Goal: Check status: Check status

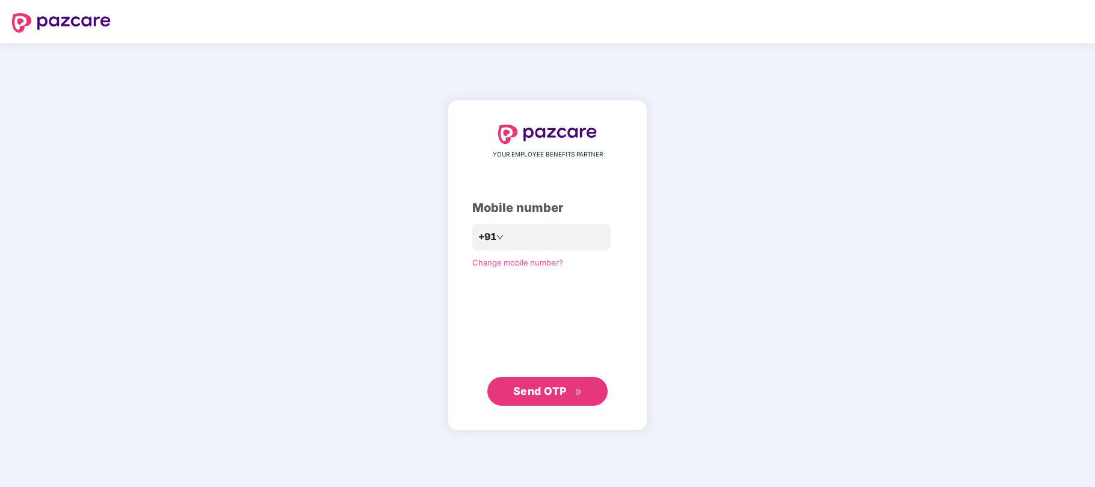
click at [757, 191] on div "YOUR EMPLOYEE BENEFITS PARTNER Mobile number +91 Change mobile number? Send OTP" at bounding box center [547, 264] width 1095 height 443
click at [836, 193] on div "YOUR EMPLOYEE BENEFITS PARTNER Mobile number +91 Change mobile number? Send OTP" at bounding box center [547, 264] width 1095 height 443
click at [790, 323] on div "YOUR EMPLOYEE BENEFITS PARTNER Mobile number +91 Change mobile number? Send OTP" at bounding box center [547, 264] width 1095 height 443
click at [727, 234] on div "YOUR EMPLOYEE BENEFITS PARTNER Mobile number +91 Change mobile number? Send OTP" at bounding box center [547, 264] width 1095 height 443
click at [732, 236] on div "YOUR EMPLOYEE BENEFITS PARTNER Mobile number +91 Change mobile number? Send OTP" at bounding box center [547, 264] width 1095 height 443
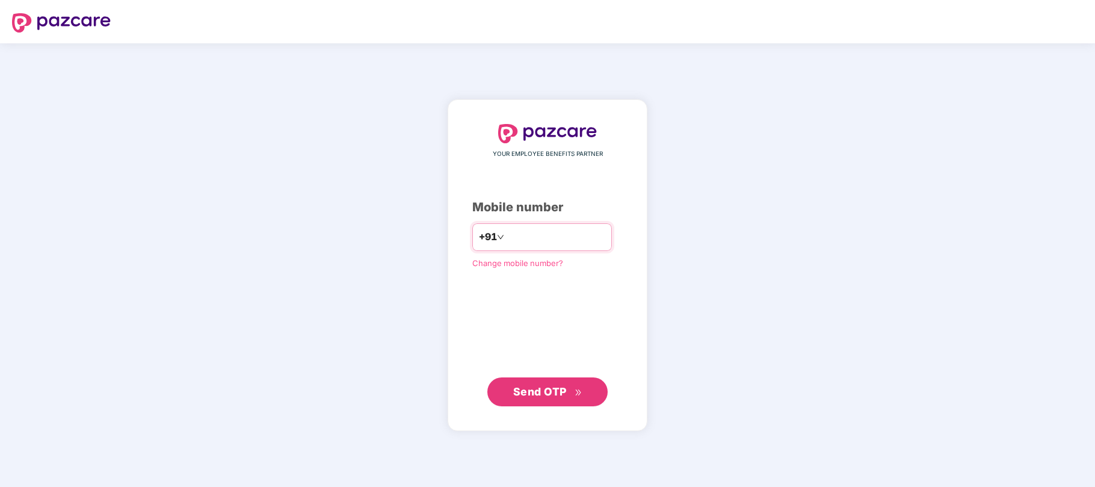
click at [533, 225] on div "+91" at bounding box center [542, 237] width 140 height 28
click at [538, 244] on input "number" at bounding box center [556, 236] width 99 height 19
type input "**********"
drag, startPoint x: 538, startPoint y: 392, endPoint x: 529, endPoint y: 392, distance: 8.4
click at [538, 392] on span "Send OTP" at bounding box center [540, 391] width 54 height 13
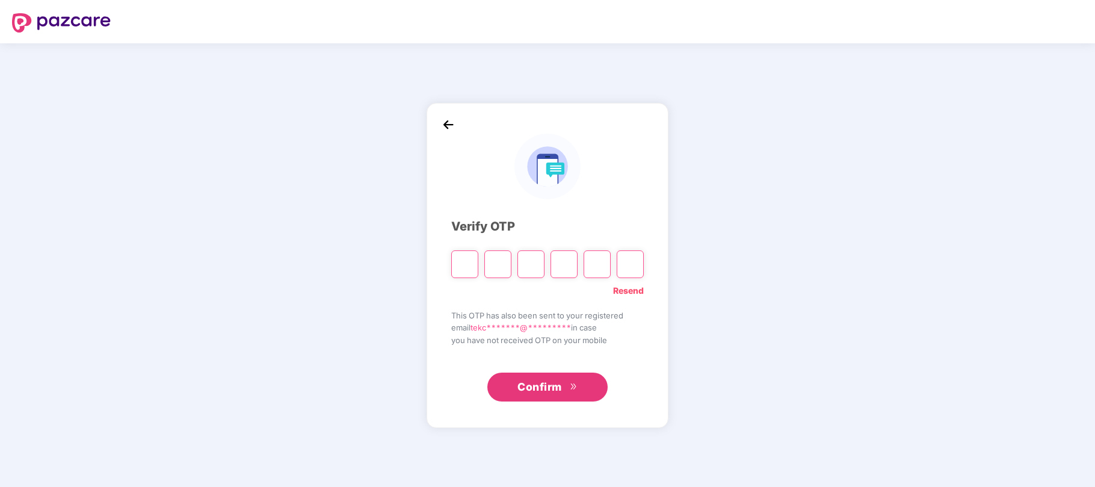
type input "*"
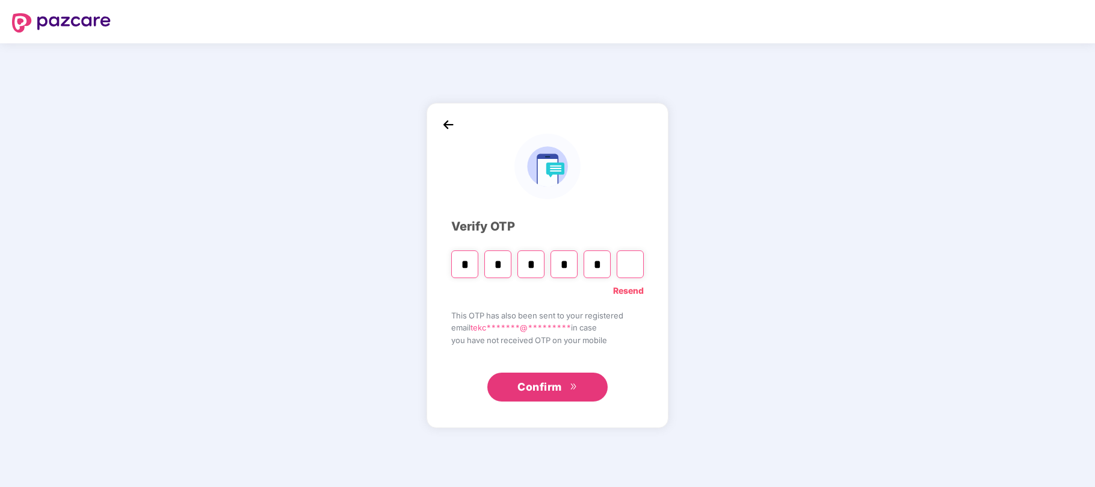
type input "*"
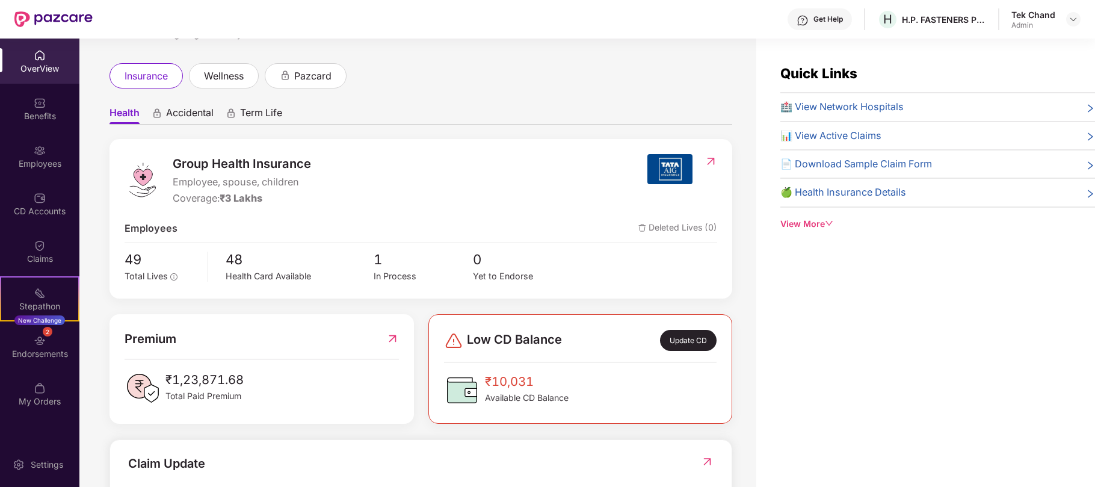
scroll to position [80, 0]
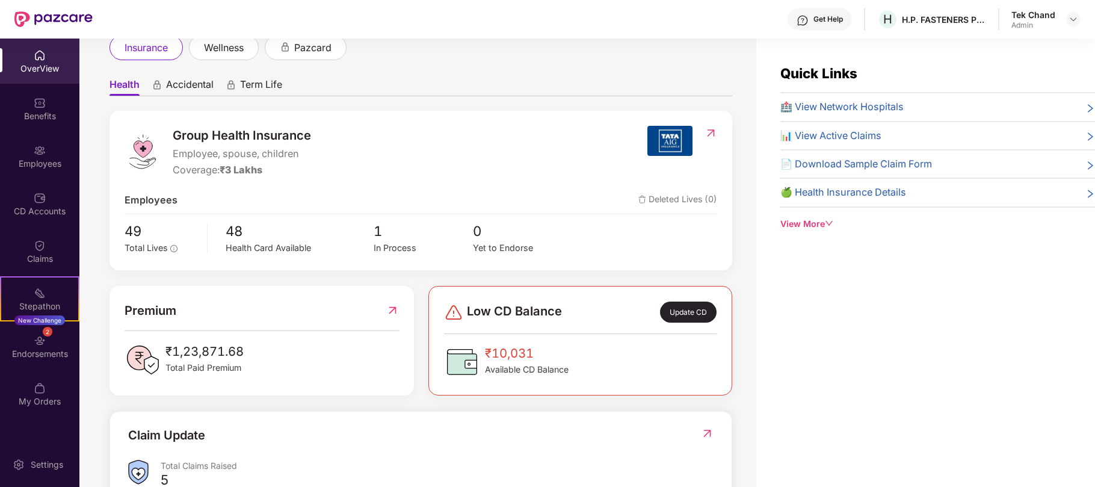
click at [895, 196] on span "🍏 Health Insurance Details" at bounding box center [843, 192] width 126 height 15
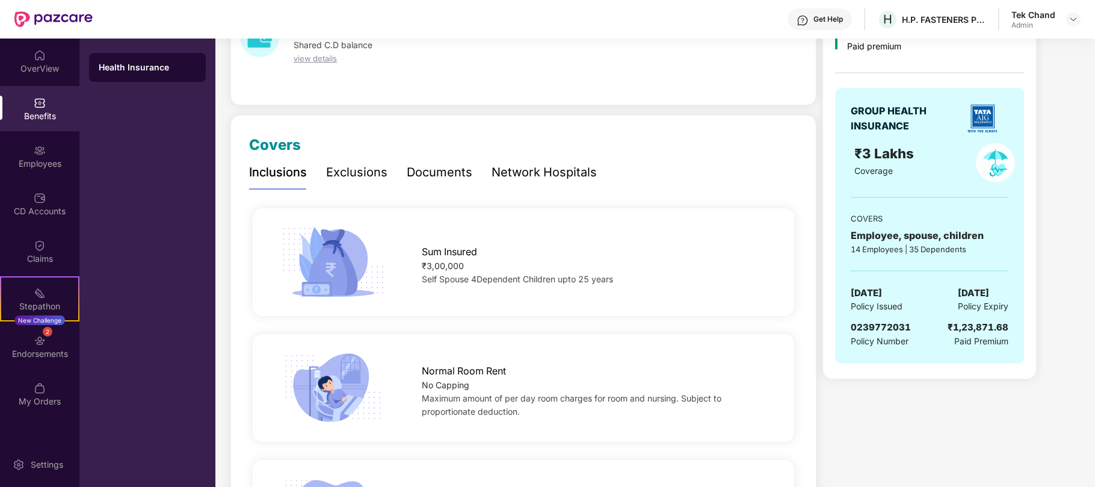
click at [365, 176] on div "Exclusions" at bounding box center [356, 172] width 61 height 19
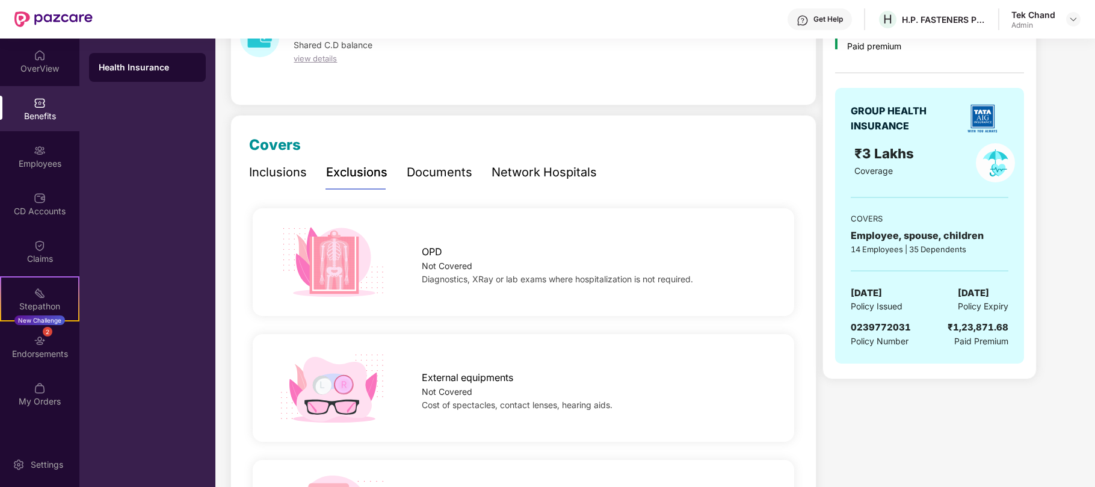
scroll to position [0, 0]
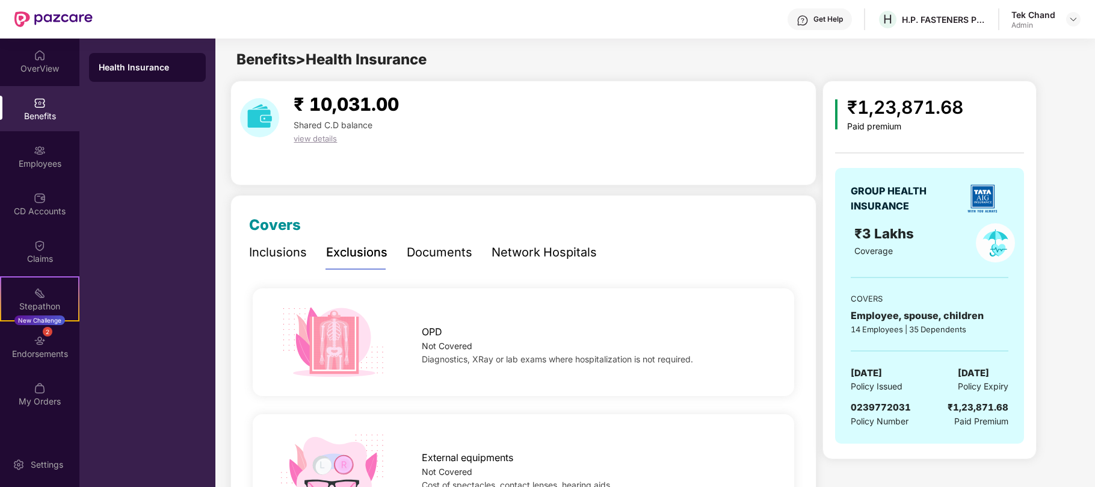
drag, startPoint x: 443, startPoint y: 242, endPoint x: 454, endPoint y: 256, distance: 17.2
click at [443, 242] on div "Documents" at bounding box center [440, 252] width 66 height 33
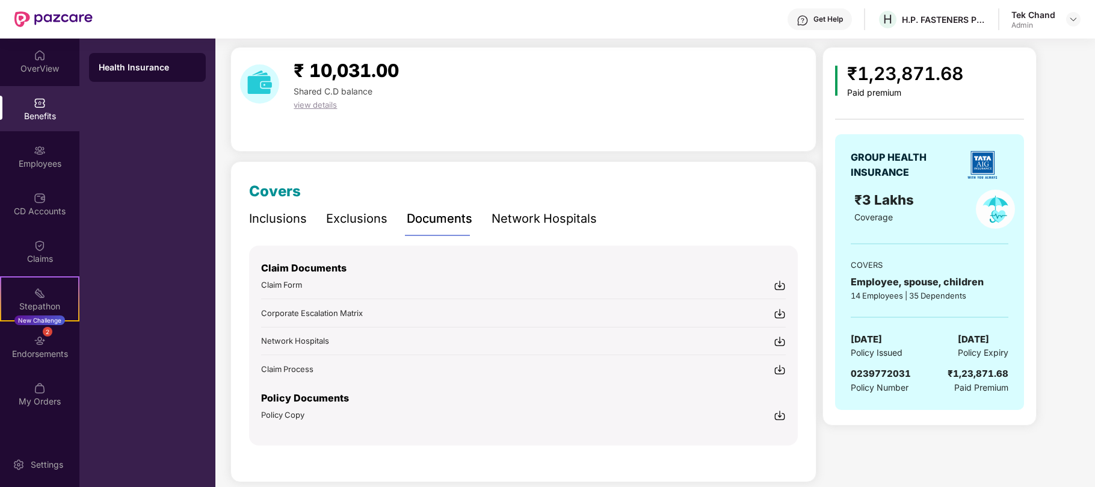
scroll to position [48, 0]
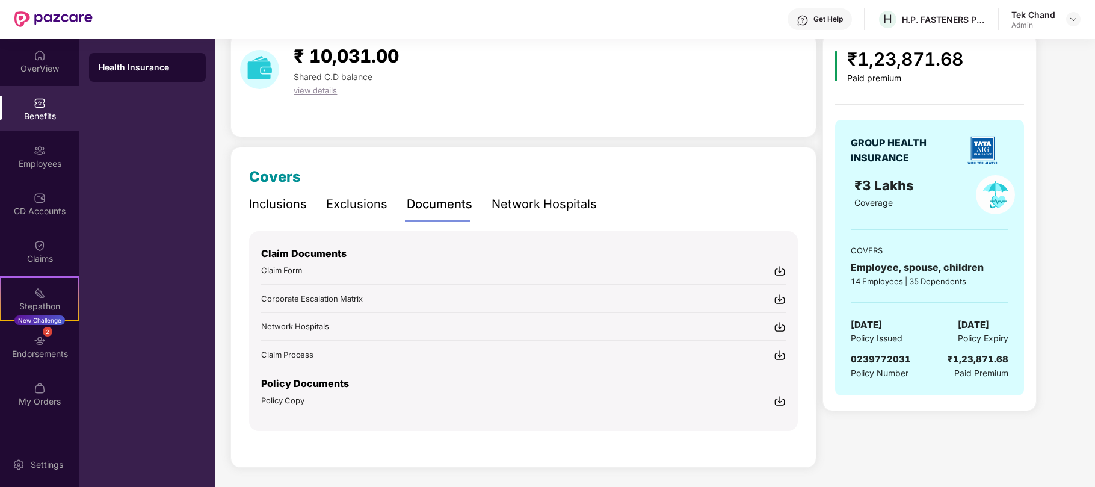
click at [776, 401] on img at bounding box center [780, 401] width 12 height 12
click at [273, 208] on div "Inclusions" at bounding box center [278, 204] width 58 height 19
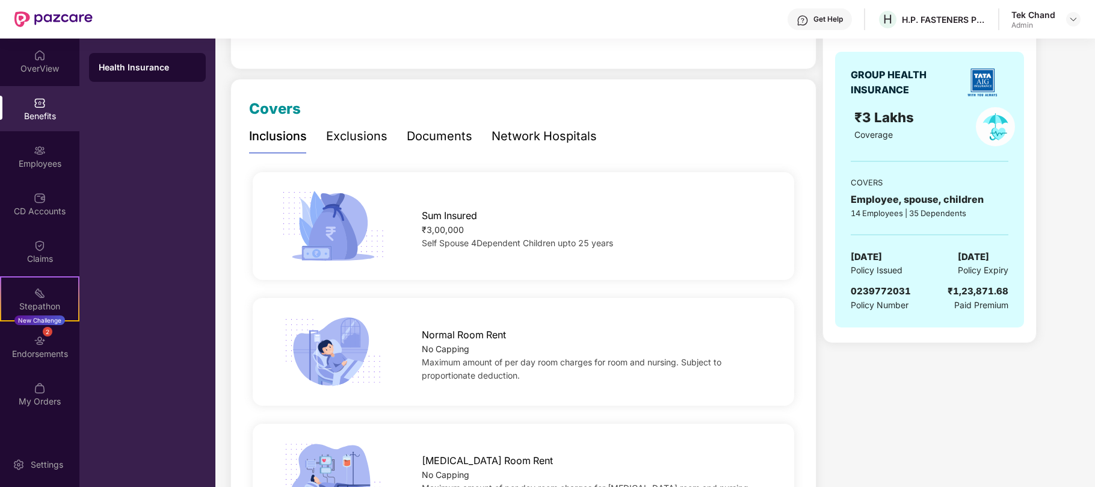
scroll to position [0, 0]
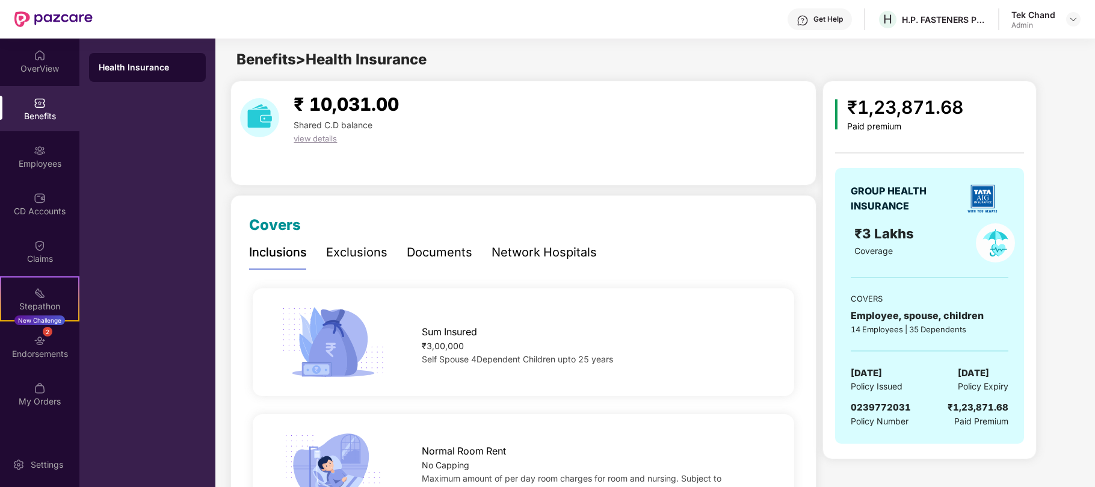
click at [362, 251] on div "Exclusions" at bounding box center [356, 252] width 61 height 19
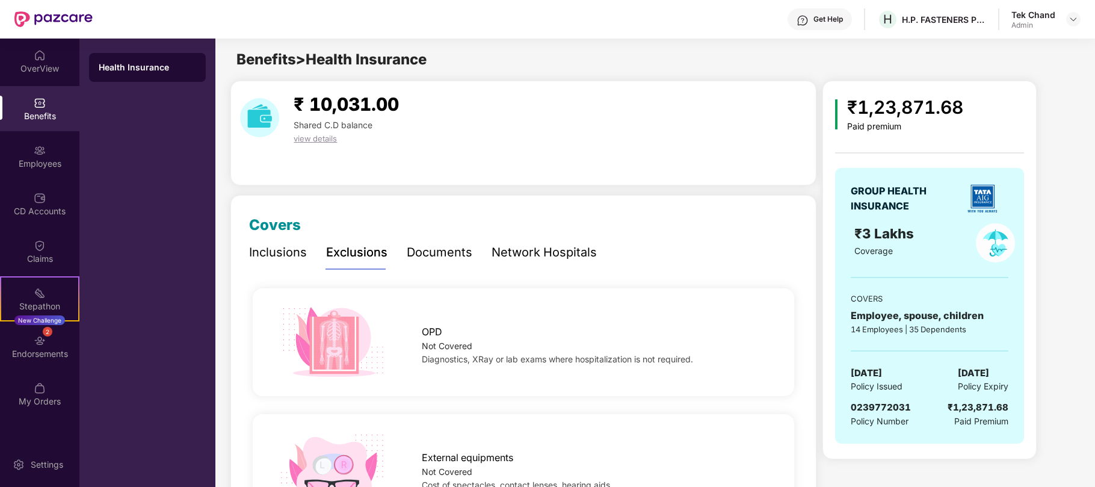
click at [527, 254] on div "Network Hospitals" at bounding box center [543, 252] width 105 height 19
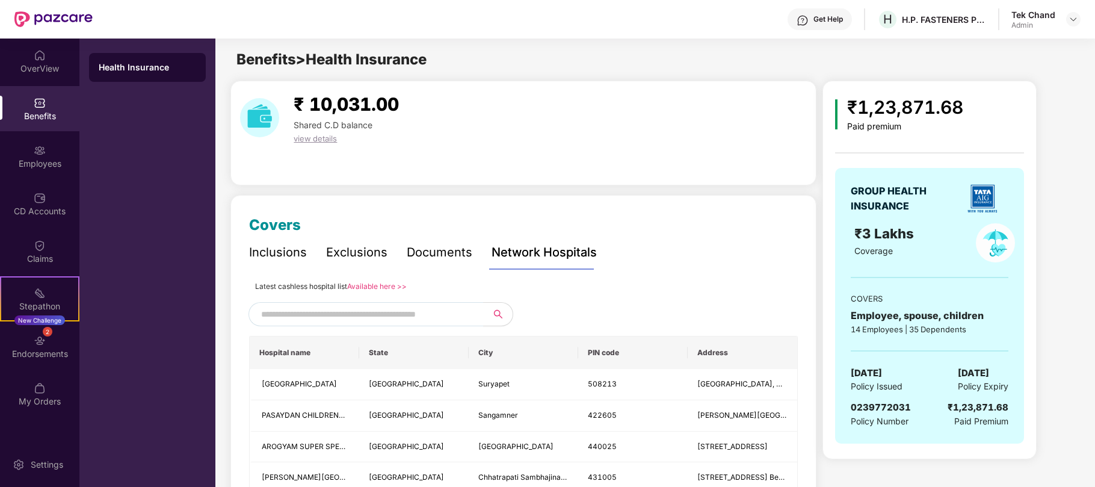
drag, startPoint x: 42, startPoint y: 254, endPoint x: 90, endPoint y: 265, distance: 49.5
click at [42, 254] on div "Claims" at bounding box center [39, 259] width 79 height 12
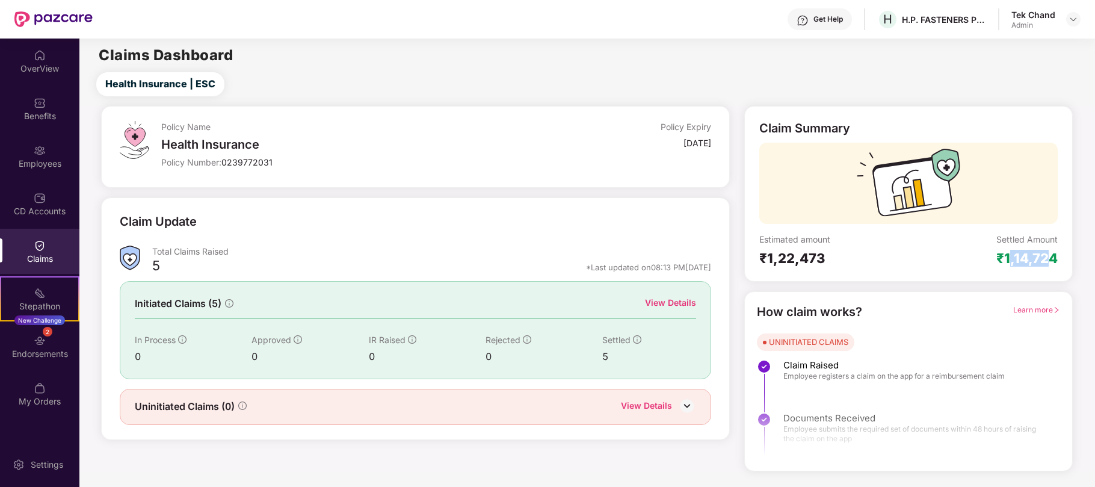
drag, startPoint x: 1009, startPoint y: 260, endPoint x: 1052, endPoint y: 260, distance: 42.7
click at [1052, 260] on div "₹1,14,724" at bounding box center [1026, 258] width 61 height 17
click at [949, 262] on div "Settled Amount ₹1,14,724" at bounding box center [982, 249] width 149 height 33
drag, startPoint x: 772, startPoint y: 256, endPoint x: 837, endPoint y: 258, distance: 65.0
click at [837, 258] on div "₹1,22,473" at bounding box center [833, 258] width 149 height 17
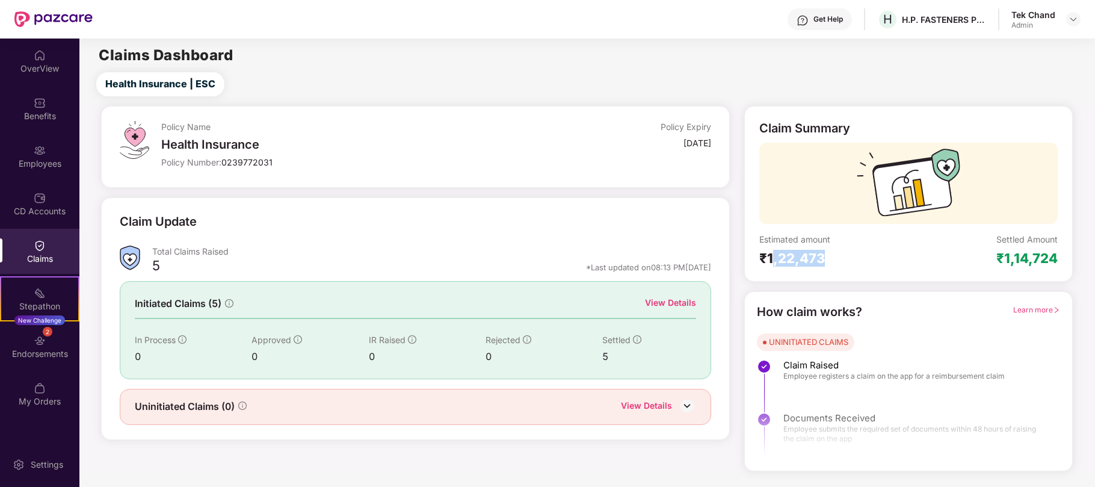
click at [869, 262] on div "₹1,22,473" at bounding box center [833, 258] width 149 height 17
drag, startPoint x: 215, startPoint y: 251, endPoint x: 226, endPoint y: 251, distance: 11.4
click at [225, 251] on div "Total Claims Raised" at bounding box center [431, 250] width 559 height 11
drag, startPoint x: 153, startPoint y: 267, endPoint x: 181, endPoint y: 268, distance: 28.3
click at [153, 267] on div "5" at bounding box center [156, 267] width 8 height 20
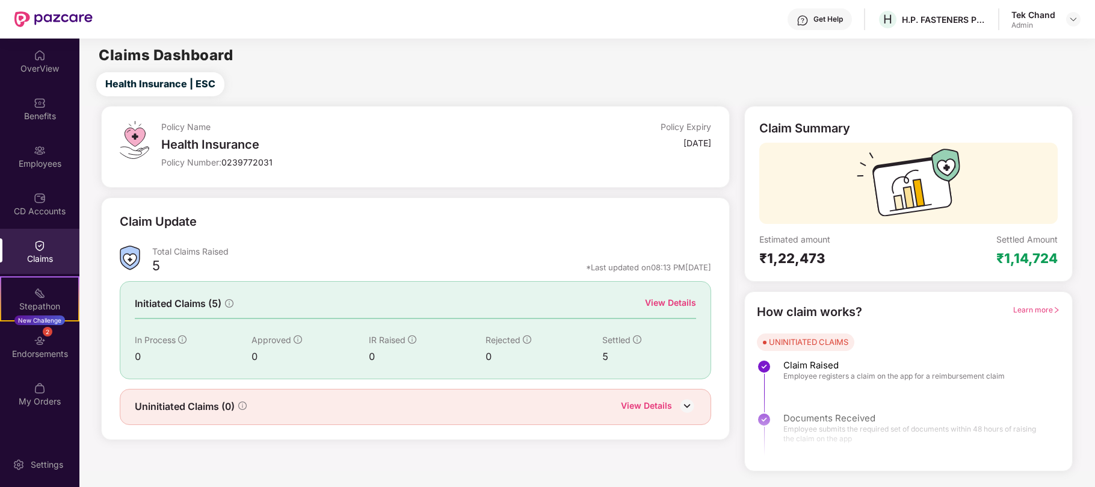
click at [665, 299] on div "View Details" at bounding box center [670, 302] width 51 height 13
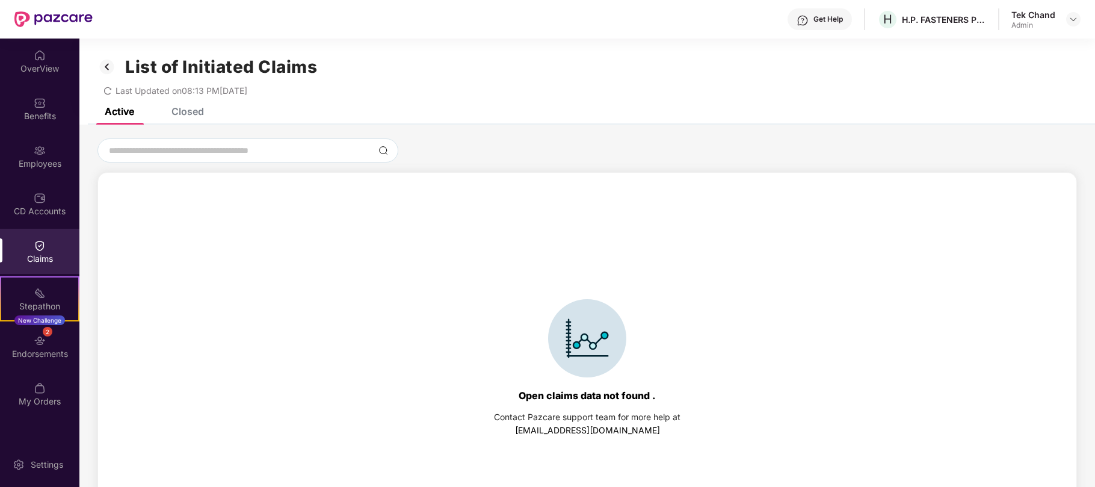
click at [193, 113] on div "Closed" at bounding box center [187, 111] width 32 height 12
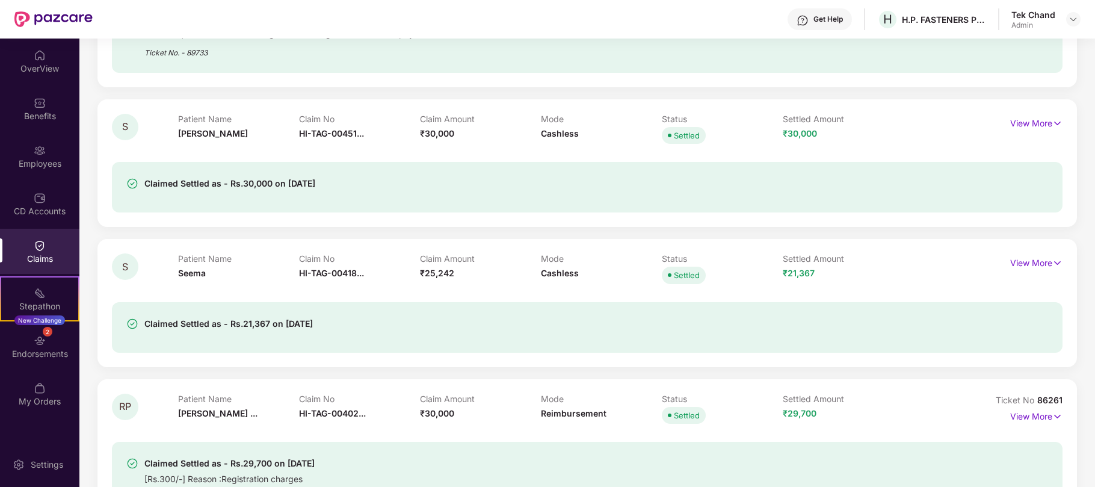
scroll to position [458, 0]
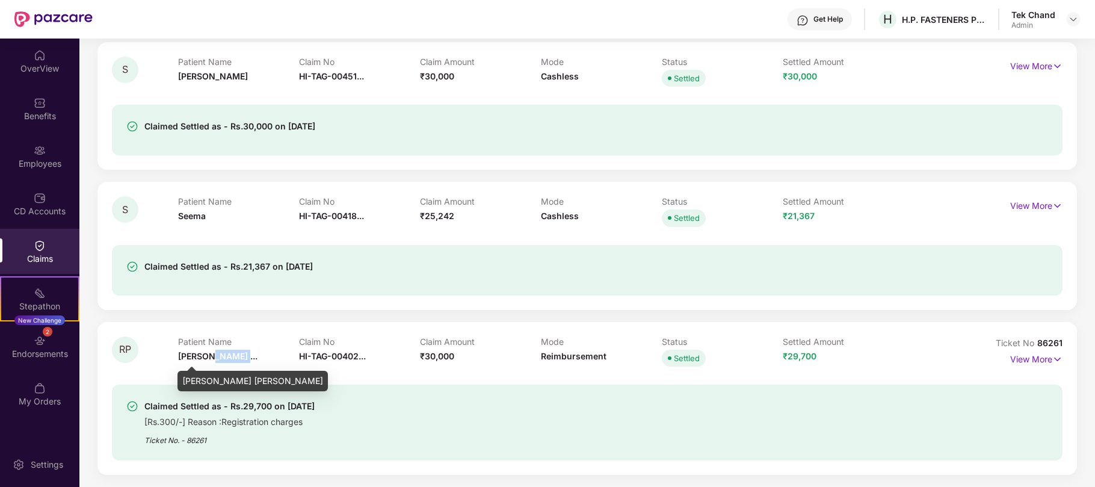
drag, startPoint x: 202, startPoint y: 356, endPoint x: 230, endPoint y: 356, distance: 27.7
click at [230, 356] on span "[PERSON_NAME] ..." at bounding box center [217, 356] width 79 height 10
drag, startPoint x: 795, startPoint y: 360, endPoint x: 796, endPoint y: 366, distance: 6.7
click at [795, 360] on span "₹29,700" at bounding box center [800, 356] width 34 height 10
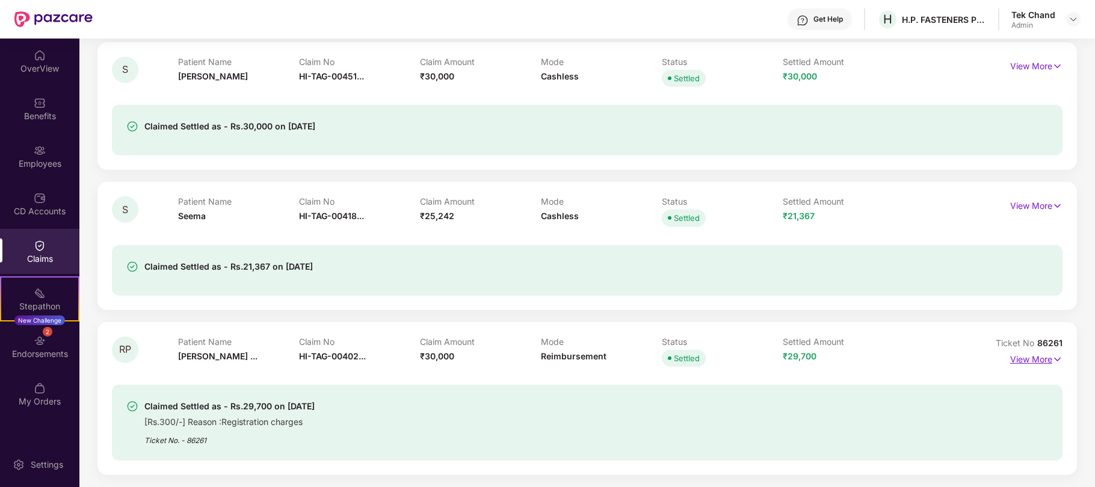
click at [1023, 359] on p "View More" at bounding box center [1036, 358] width 52 height 16
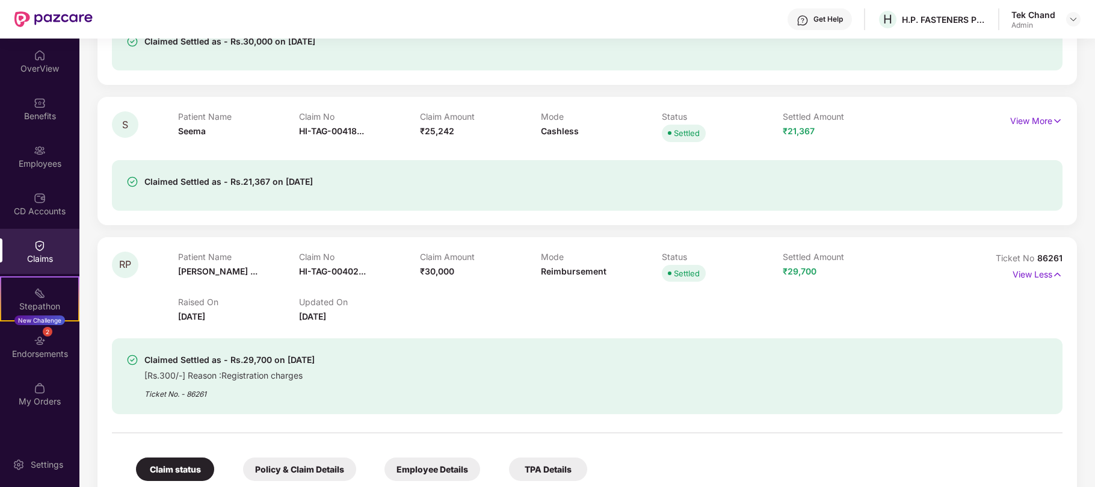
scroll to position [618, 0]
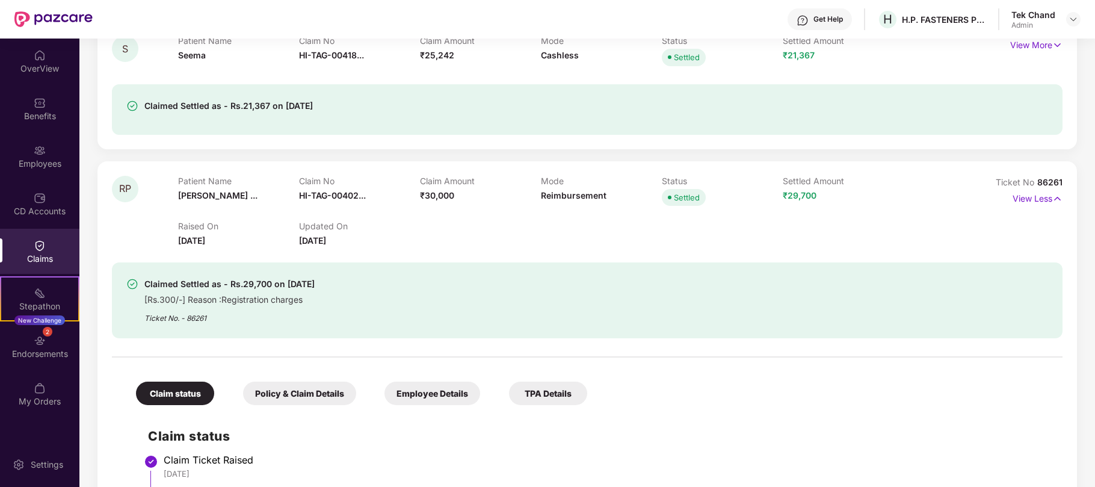
click at [373, 298] on div "Claimed Settled as - Rs.29,700 on [DATE] [Rs.300/-] Reason :Registration charge…" at bounding box center [510, 300] width 768 height 47
drag, startPoint x: 220, startPoint y: 280, endPoint x: 255, endPoint y: 279, distance: 34.9
click at [254, 280] on div "Claimed Settled as - Rs.29,700 on [DATE]" at bounding box center [229, 284] width 170 height 14
click at [126, 191] on span "RP" at bounding box center [125, 188] width 12 height 10
drag, startPoint x: 185, startPoint y: 191, endPoint x: 253, endPoint y: 194, distance: 67.4
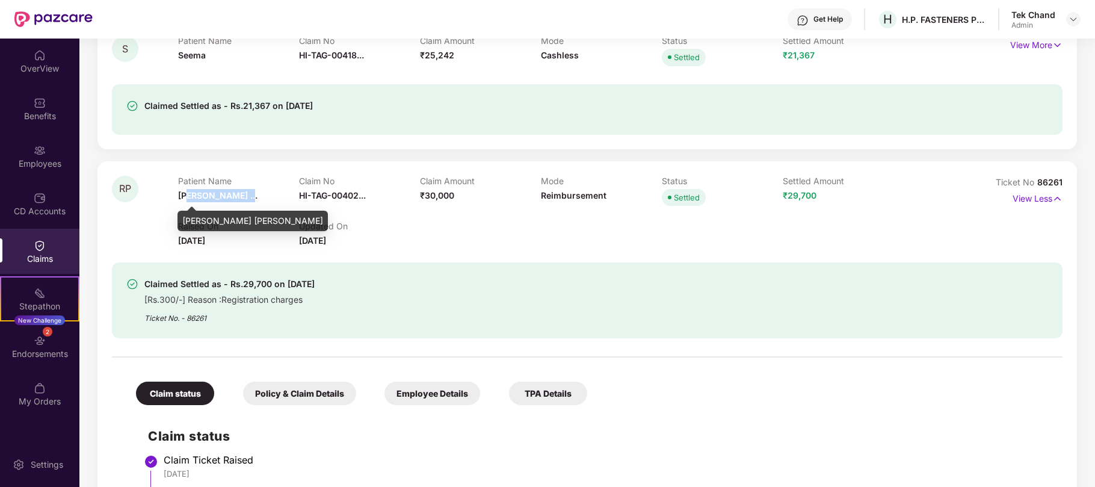
click at [253, 194] on div "Patient Name [PERSON_NAME] ..." at bounding box center [238, 192] width 121 height 33
drag, startPoint x: 580, startPoint y: 193, endPoint x: 703, endPoint y: 197, distance: 122.8
click at [644, 198] on div "Mode Reimbursement" at bounding box center [601, 192] width 121 height 33
drag, startPoint x: 1038, startPoint y: 181, endPoint x: 1076, endPoint y: 179, distance: 38.0
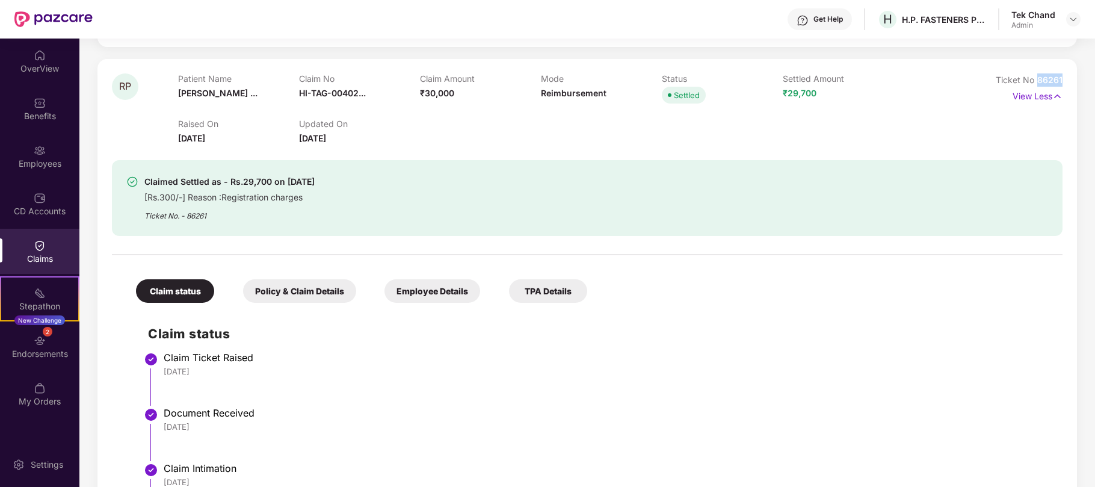
scroll to position [711, 0]
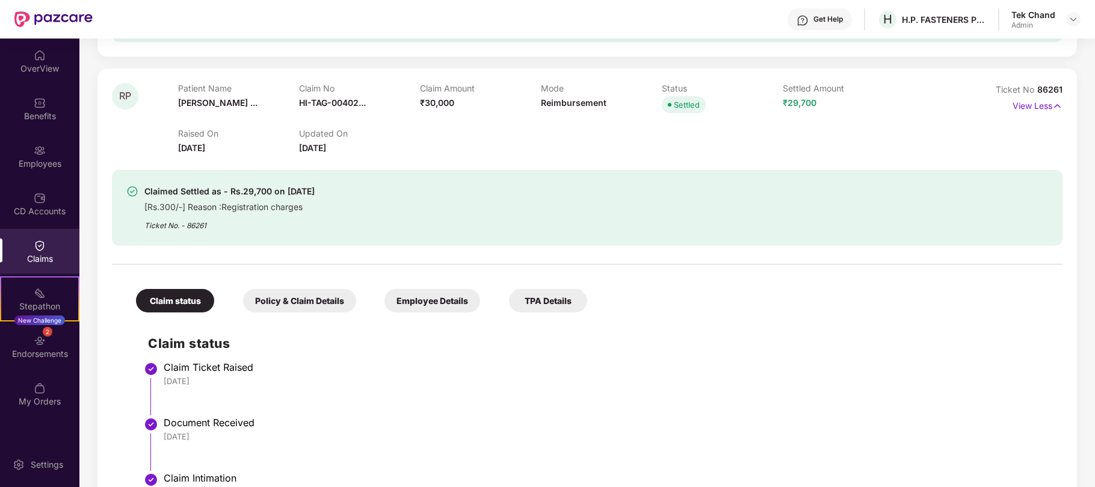
click at [432, 300] on div "Employee Details" at bounding box center [432, 300] width 96 height 23
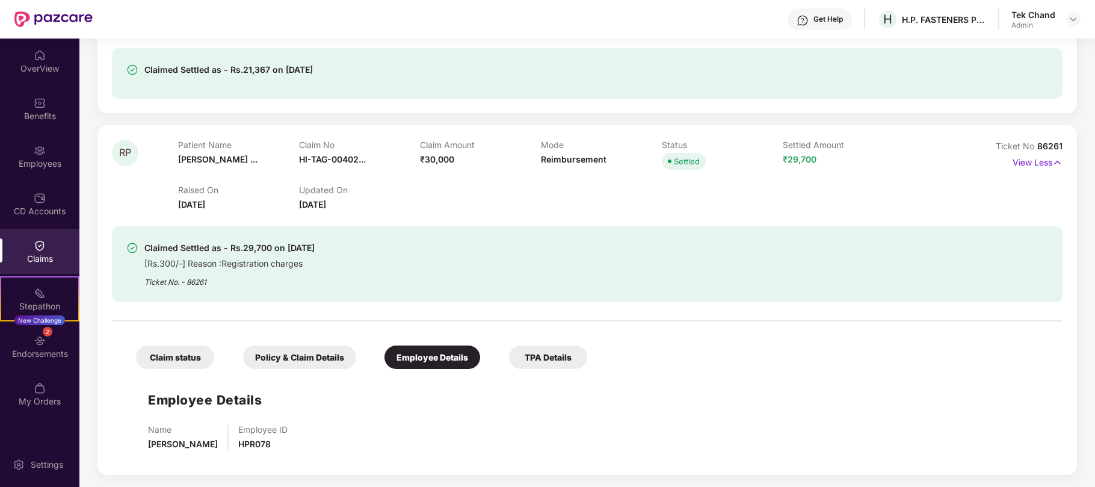
scroll to position [655, 0]
drag, startPoint x: 156, startPoint y: 446, endPoint x: 217, endPoint y: 446, distance: 60.8
click at [217, 446] on span "[PERSON_NAME]" at bounding box center [183, 444] width 70 height 10
drag, startPoint x: 268, startPoint y: 448, endPoint x: 304, endPoint y: 445, distance: 36.8
click at [301, 446] on div "Name [PERSON_NAME] Employee ID HPR078" at bounding box center [599, 437] width 902 height 26
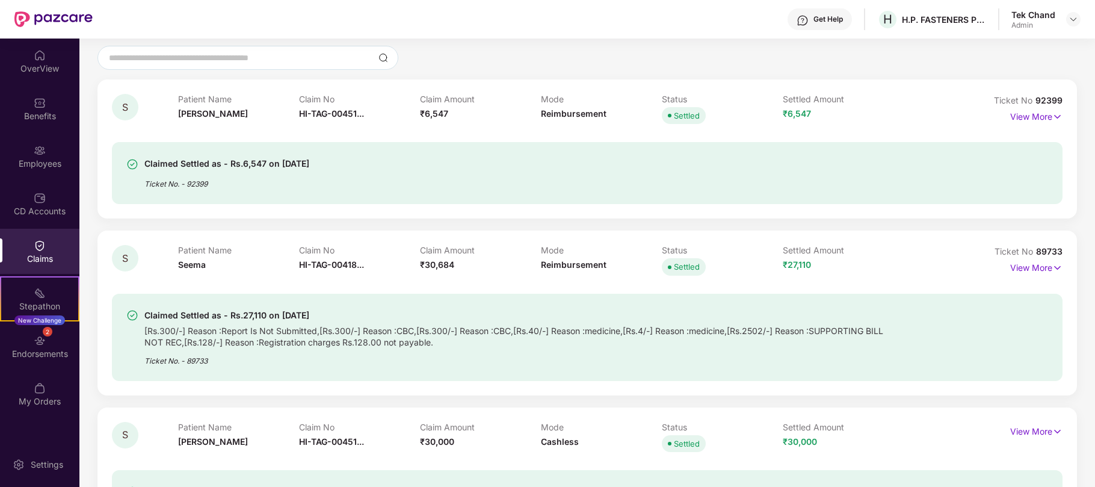
scroll to position [0, 0]
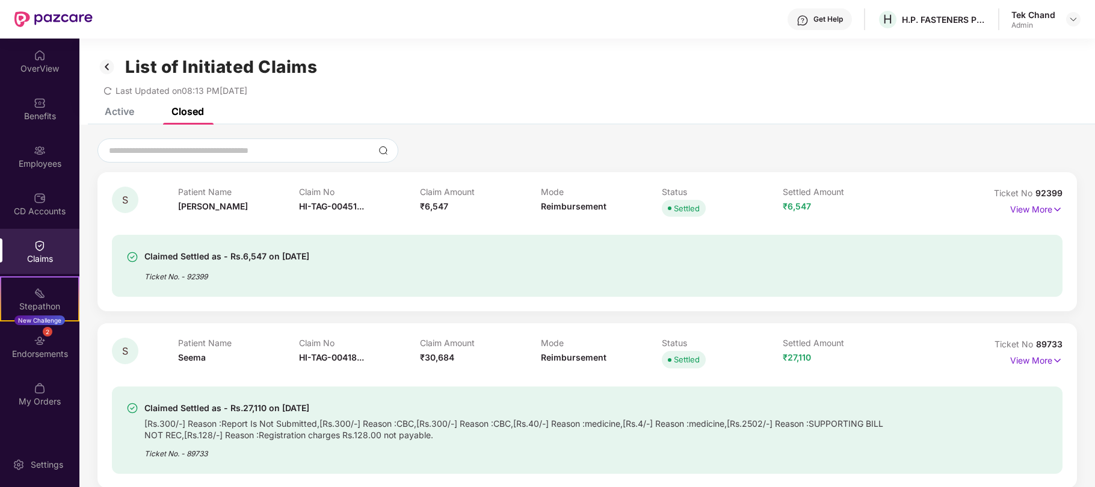
click at [121, 112] on div "Active" at bounding box center [119, 111] width 29 height 12
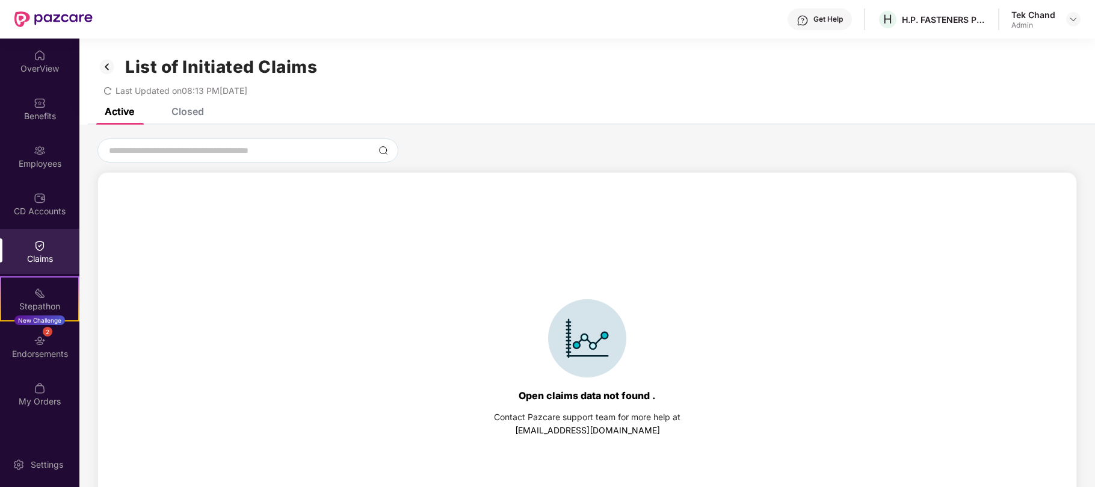
click at [43, 249] on img at bounding box center [40, 245] width 12 height 12
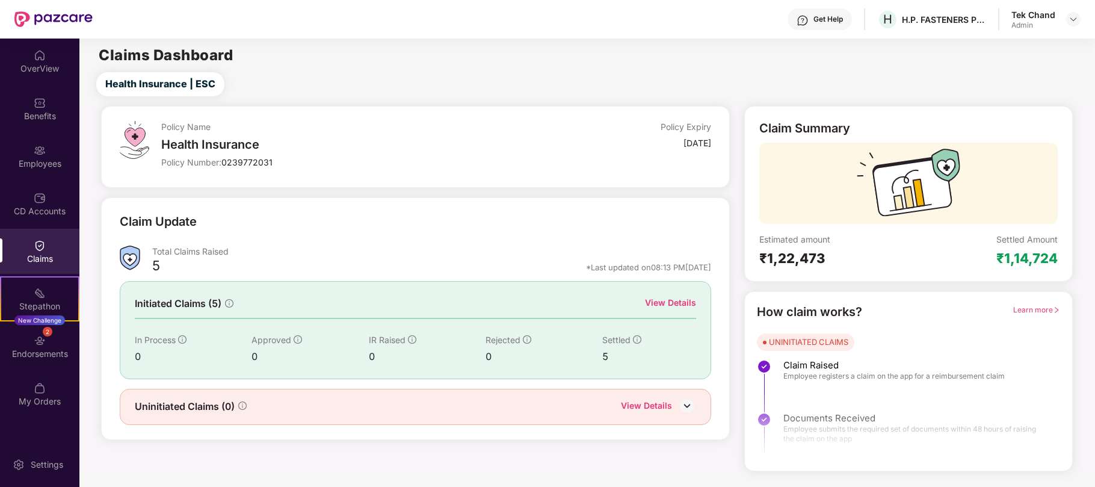
click at [661, 301] on div "View Details" at bounding box center [670, 302] width 51 height 13
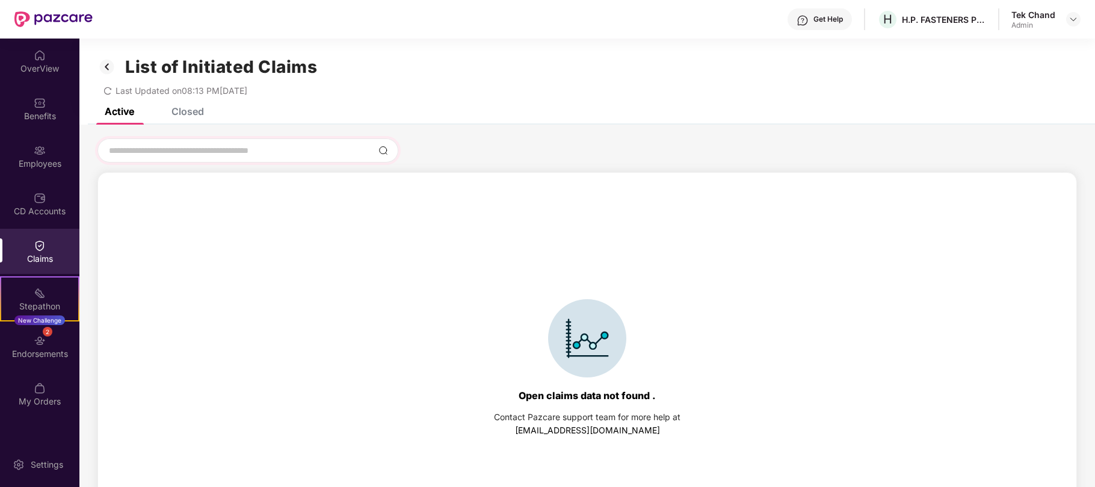
drag, startPoint x: 173, startPoint y: 103, endPoint x: 224, endPoint y: 138, distance: 61.6
click at [173, 103] on div "List of Initiated Claims Last Updated on 08:13 PM[DATE]" at bounding box center [586, 73] width 1015 height 69
drag, startPoint x: 179, startPoint y: 111, endPoint x: 265, endPoint y: 135, distance: 89.5
click at [179, 111] on div "Closed" at bounding box center [187, 111] width 32 height 12
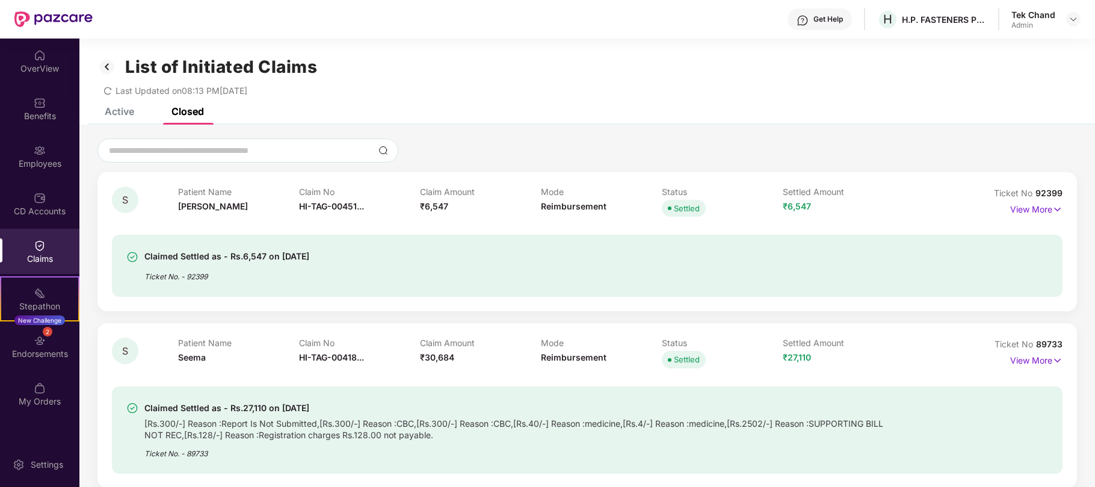
drag, startPoint x: 113, startPoint y: 111, endPoint x: 739, endPoint y: 241, distance: 639.1
click at [113, 111] on div "Active" at bounding box center [119, 111] width 29 height 12
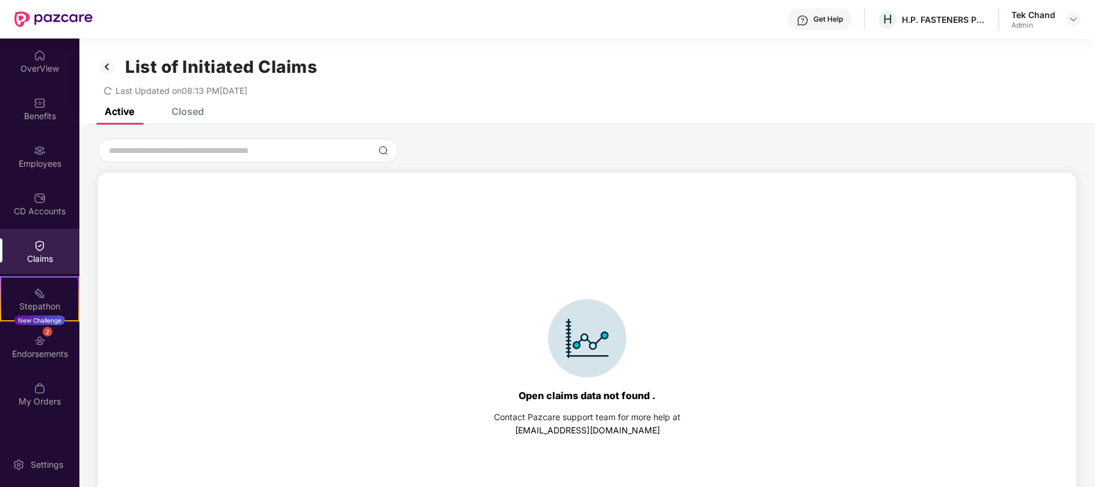
click at [36, 253] on div "Claims" at bounding box center [39, 259] width 79 height 12
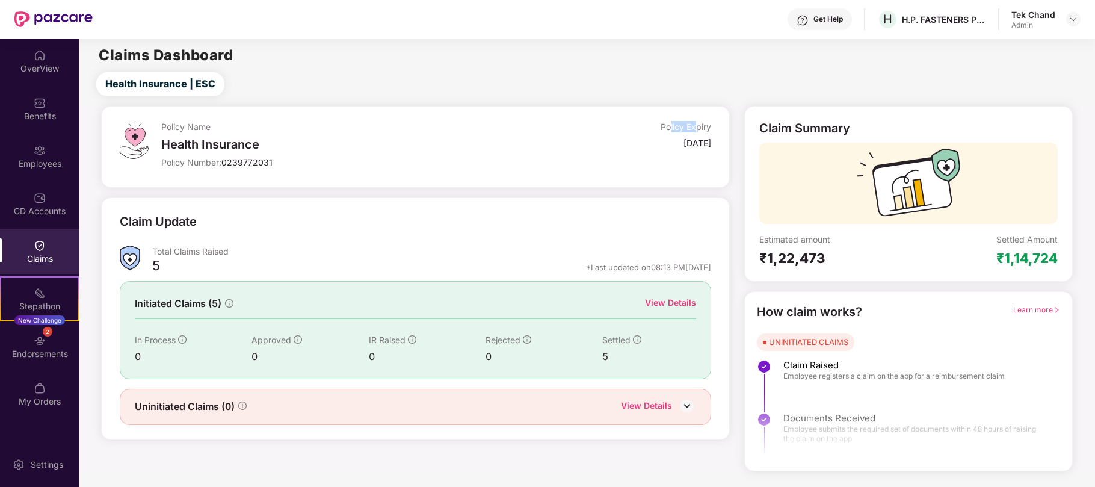
drag, startPoint x: 670, startPoint y: 131, endPoint x: 706, endPoint y: 134, distance: 36.8
click at [703, 131] on div "Policy Expiry" at bounding box center [686, 126] width 51 height 11
click at [656, 299] on div "View Details" at bounding box center [670, 302] width 51 height 13
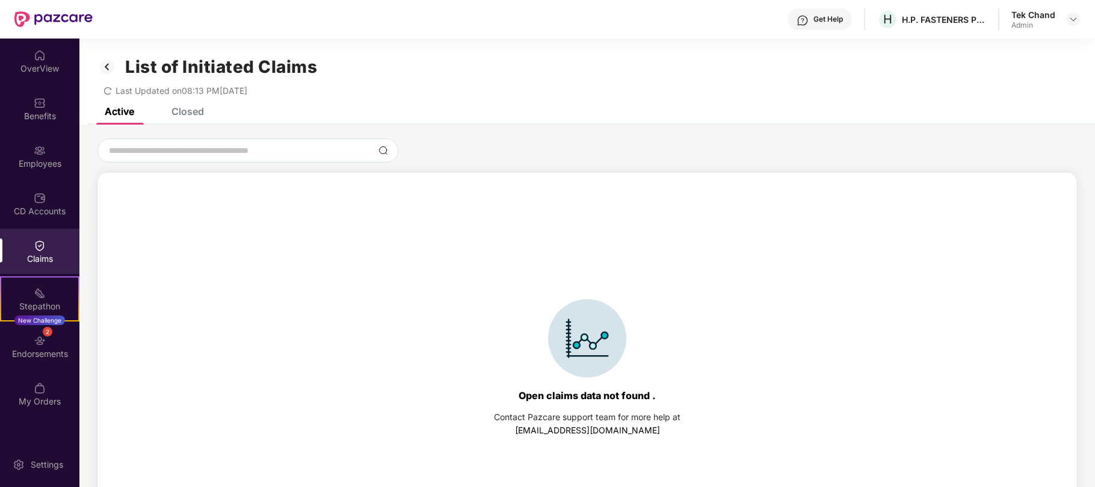
drag, startPoint x: 199, startPoint y: 114, endPoint x: 209, endPoint y: 111, distance: 11.2
click at [199, 114] on div "Closed" at bounding box center [187, 111] width 32 height 12
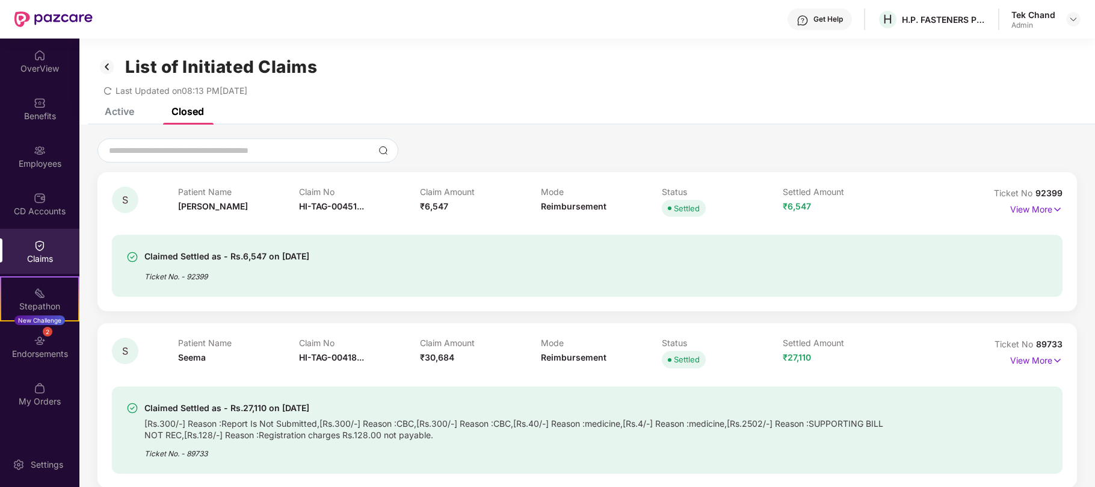
click at [37, 244] on img at bounding box center [40, 245] width 12 height 12
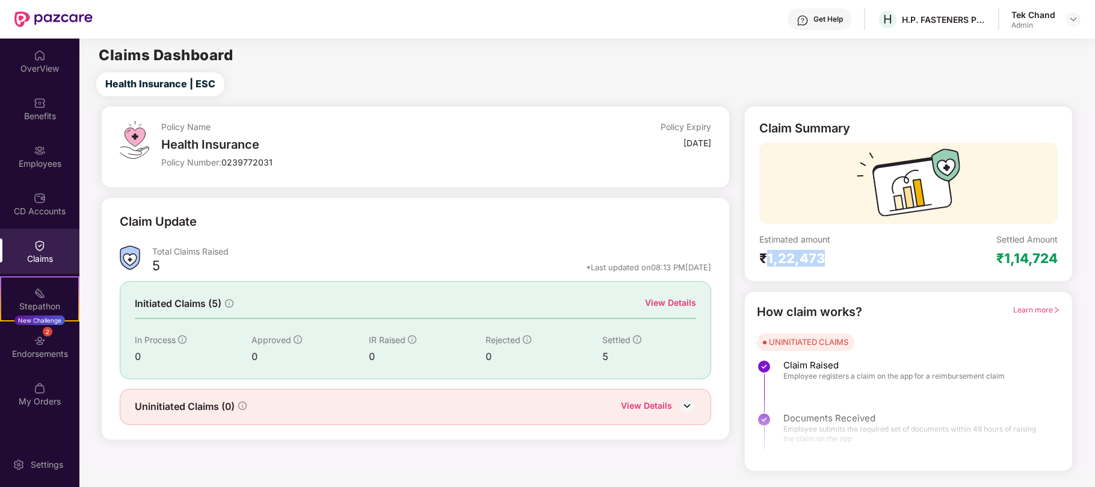
drag, startPoint x: 766, startPoint y: 262, endPoint x: 826, endPoint y: 263, distance: 59.6
click at [824, 260] on div "₹1,22,473" at bounding box center [833, 258] width 149 height 17
drag, startPoint x: 1004, startPoint y: 260, endPoint x: 1058, endPoint y: 260, distance: 53.5
click at [1058, 260] on div "₹1,14,724" at bounding box center [1026, 258] width 61 height 17
click at [855, 247] on div "Estimated amount ₹1,22,473" at bounding box center [833, 249] width 149 height 33
